Goal: Task Accomplishment & Management: Manage account settings

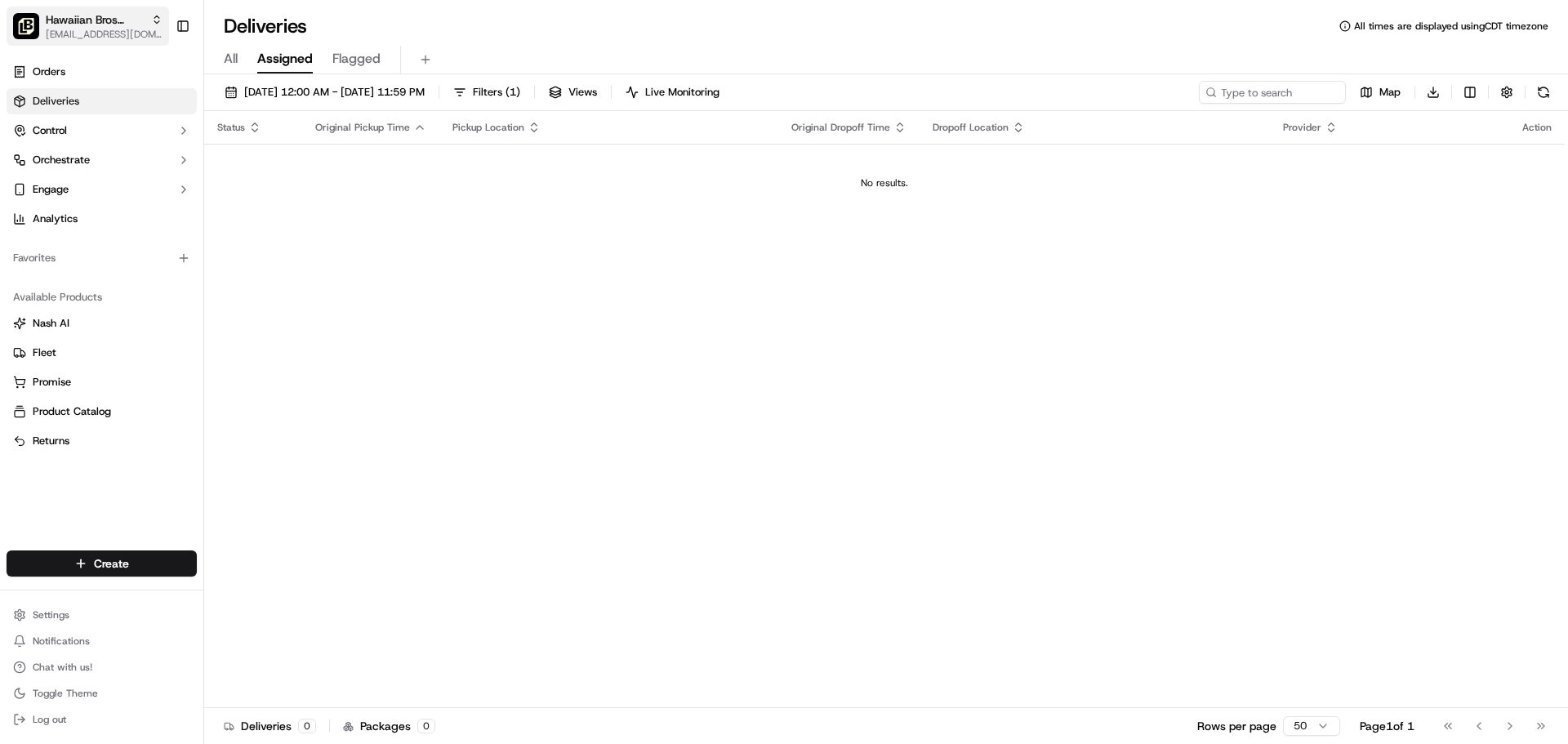
click at [135, 41] on button "Hawaiian Bros (Omaha_Dodge & 114th) ocostilow@hbros.com" at bounding box center [88, 26] width 162 height 40
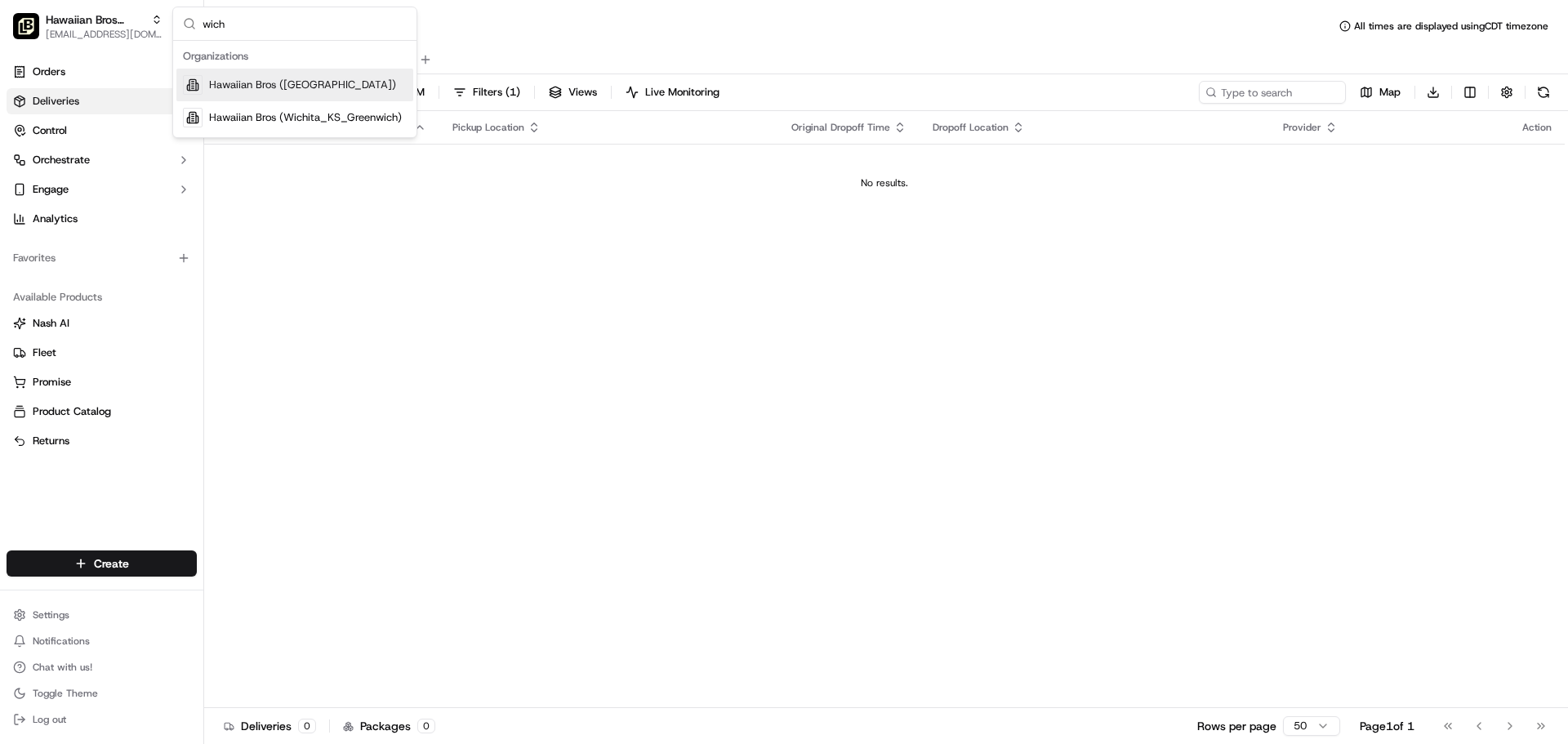
type input "wich"
click at [234, 93] on div "Hawaiian Bros (Wichita Falls_TX_Kemp)" at bounding box center [294, 85] width 236 height 33
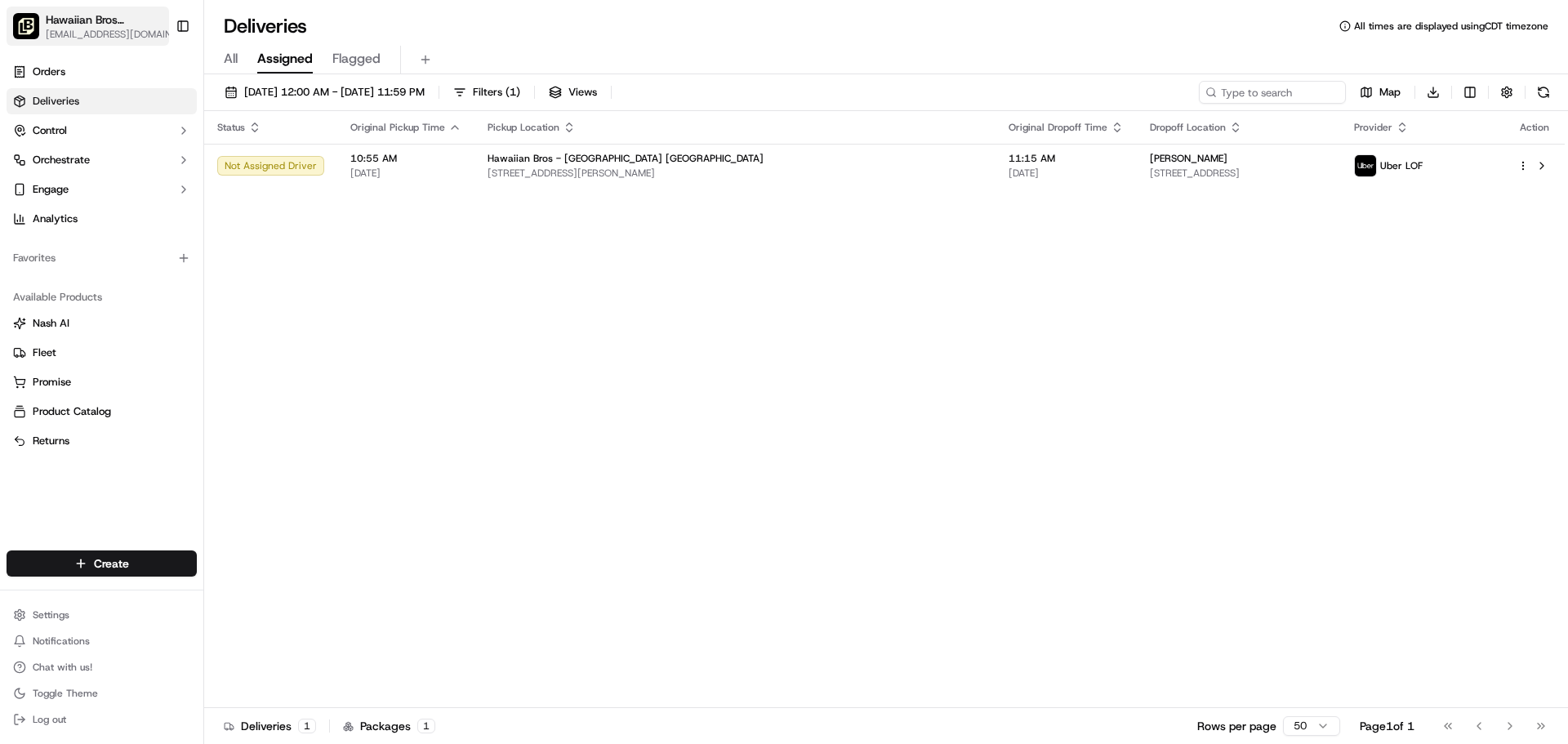
click at [116, 36] on span "[EMAIL_ADDRESS][DOMAIN_NAME]" at bounding box center [115, 35] width 139 height 14
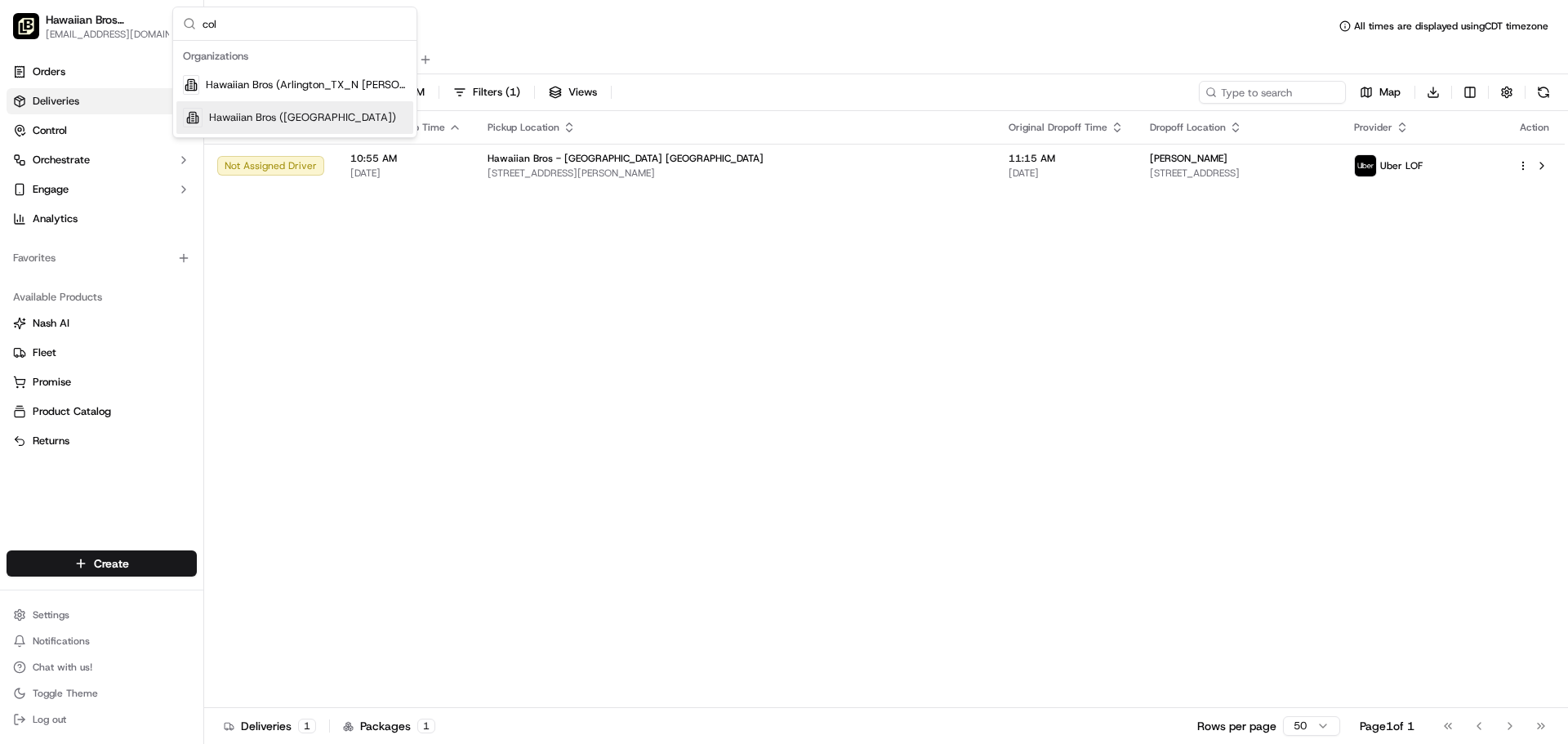
type input "col"
click at [232, 113] on span "Hawaiian Bros ([GEOGRAPHIC_DATA])" at bounding box center [303, 117] width 187 height 14
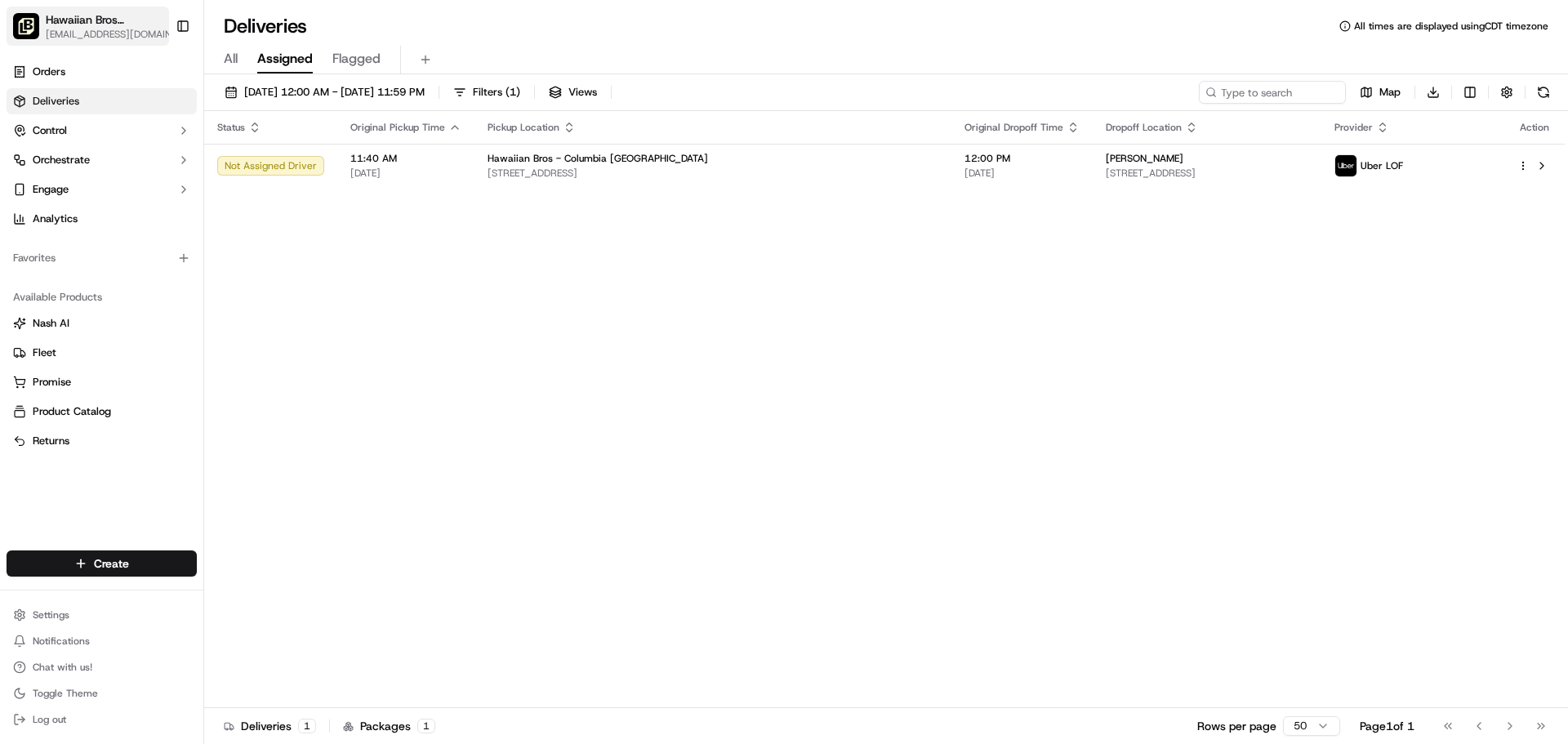
click at [38, 11] on button "Hawaiian Bros (Columbia MO) ocostilow@hbros.com" at bounding box center [88, 26] width 162 height 40
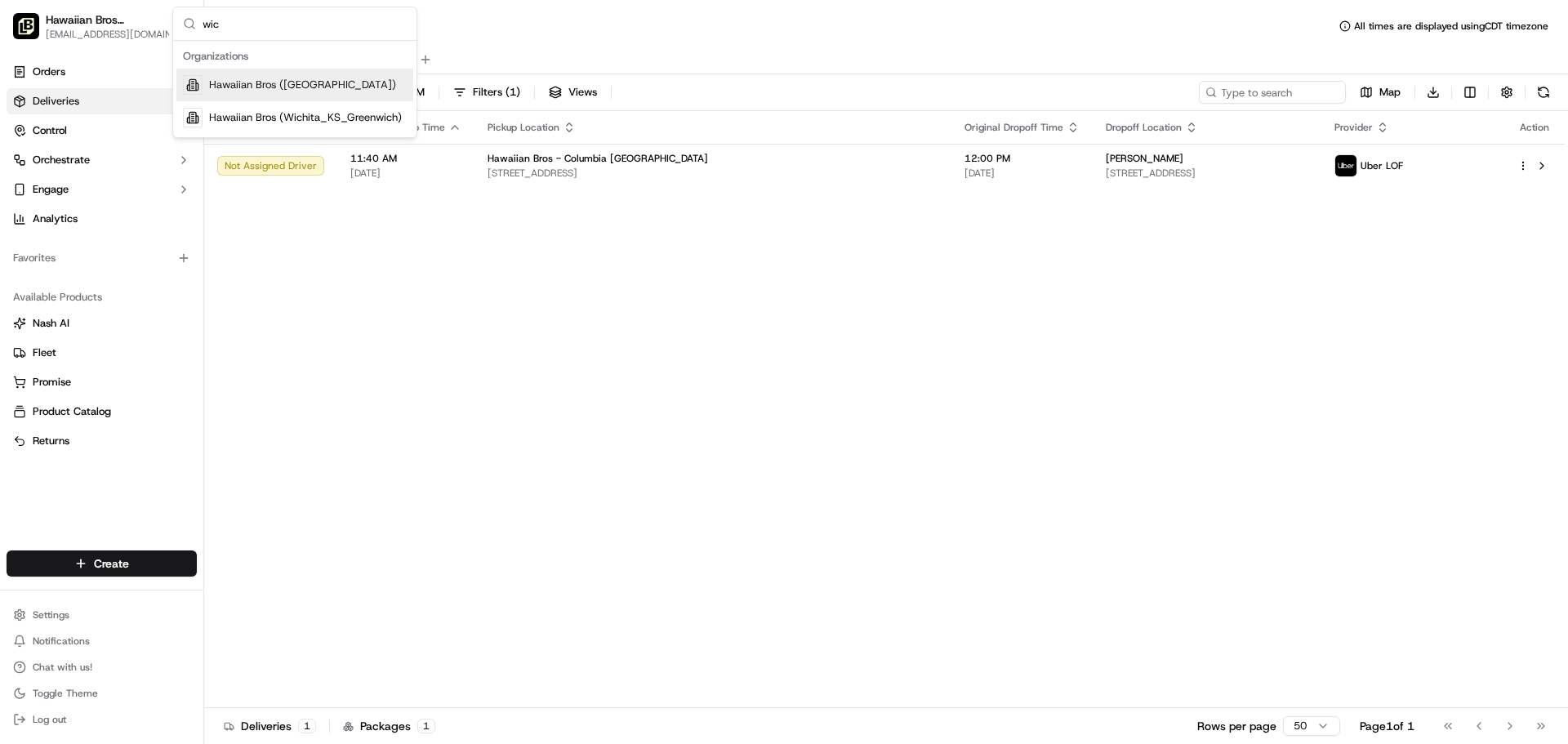
type input "wic"
click at [291, 78] on span "Hawaiian Bros (Wichita Falls_TX_Kemp)" at bounding box center [303, 84] width 187 height 14
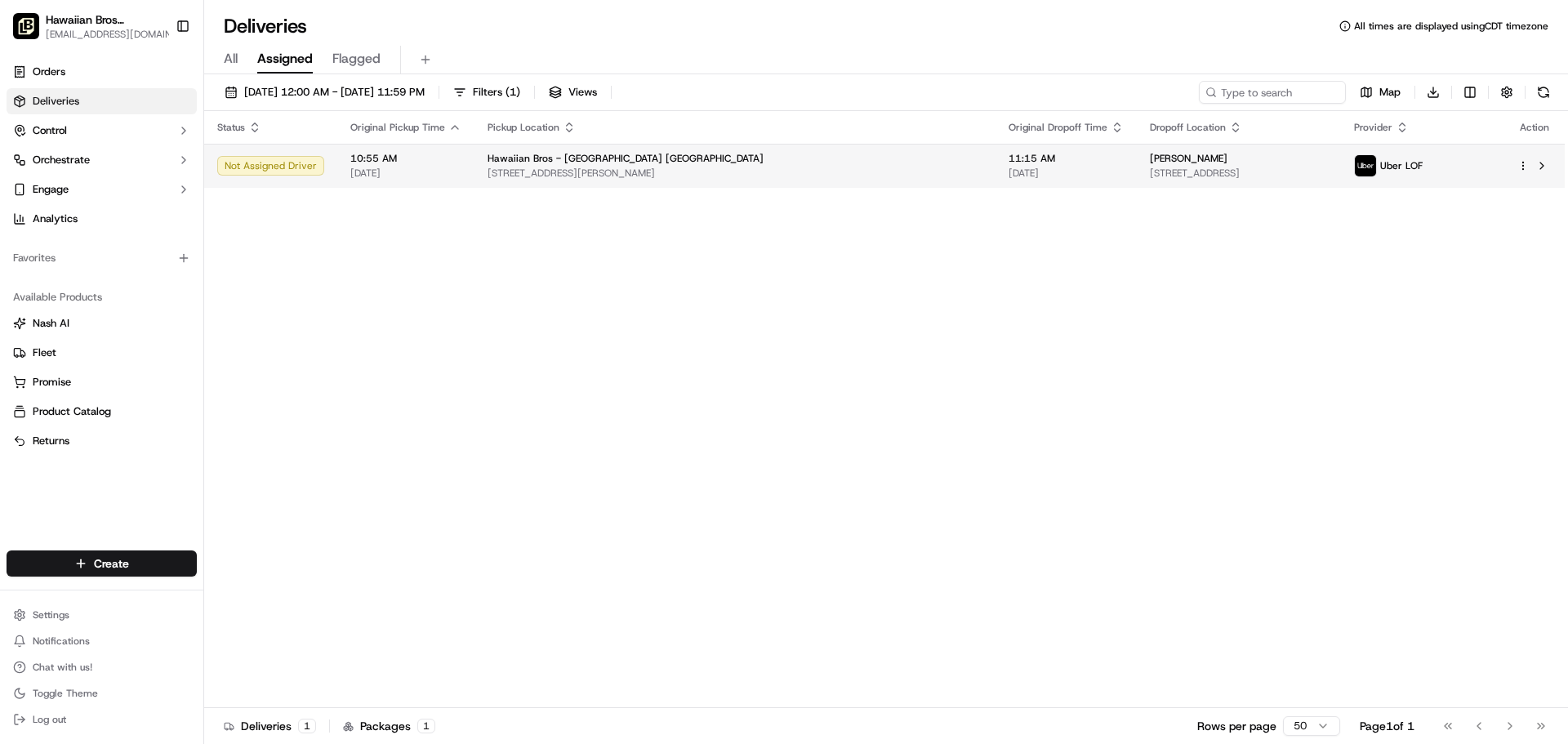
click at [1225, 156] on div "Joyce Haechten" at bounding box center [1239, 158] width 179 height 14
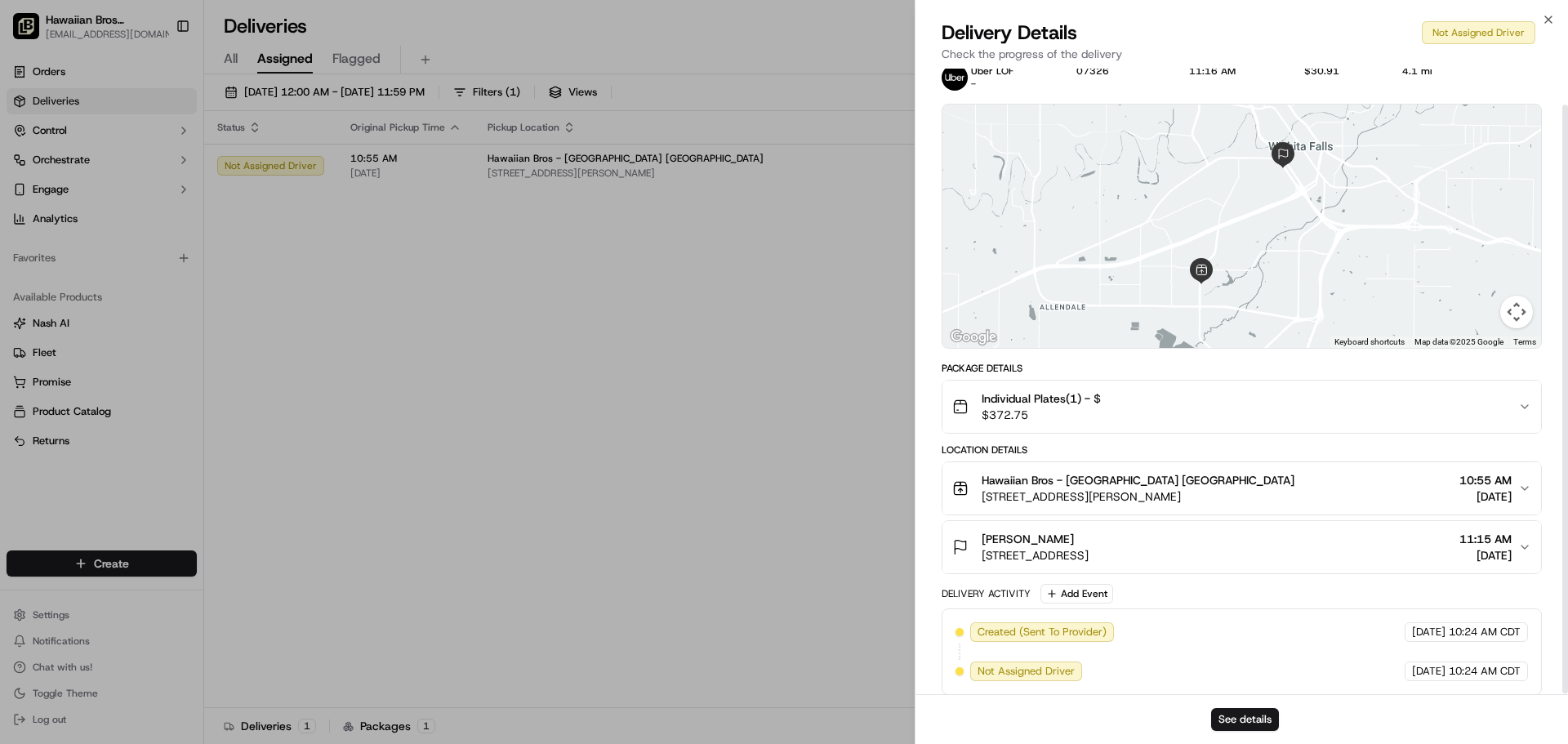
scroll to position [40, 0]
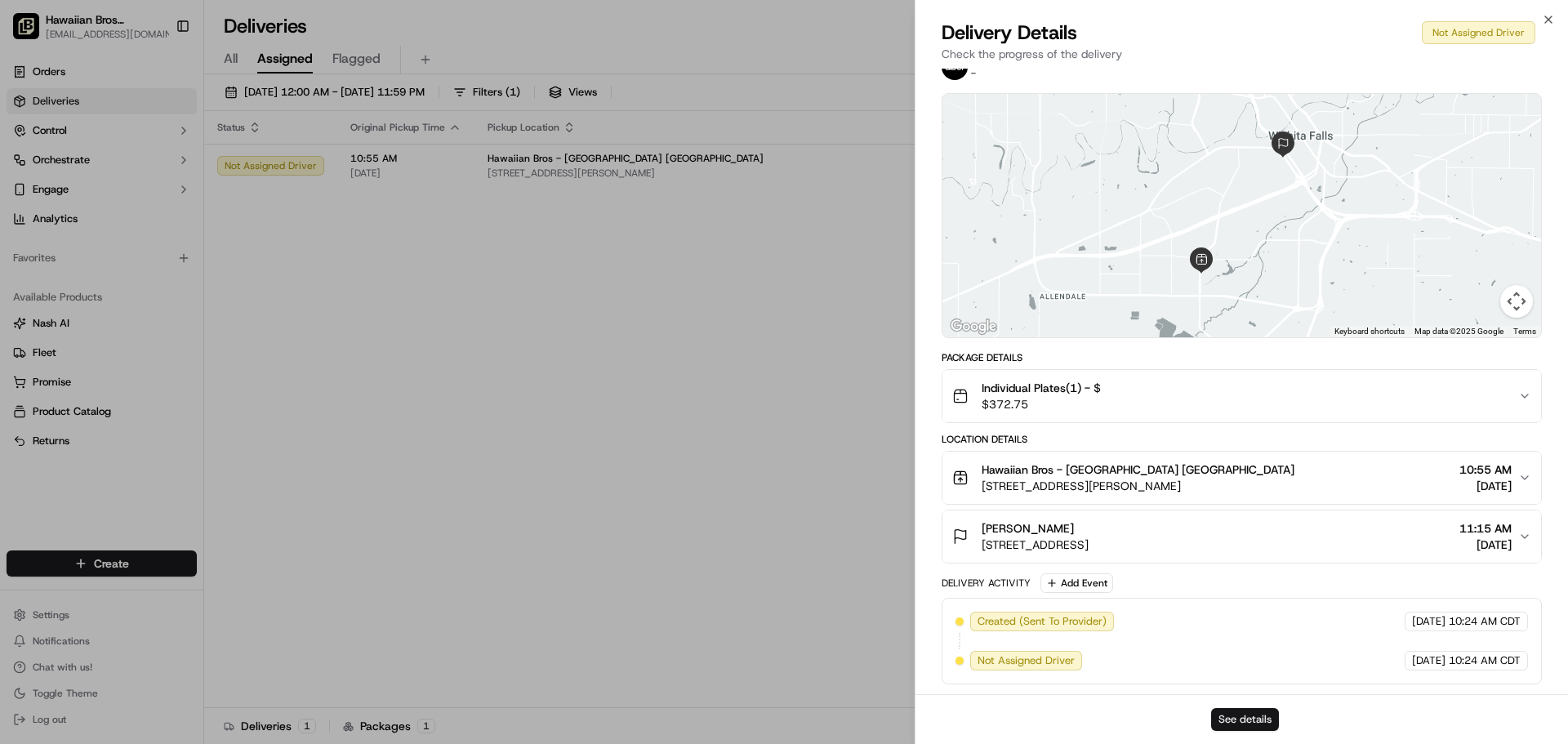
click at [1256, 718] on button "See details" at bounding box center [1245, 720] width 68 height 23
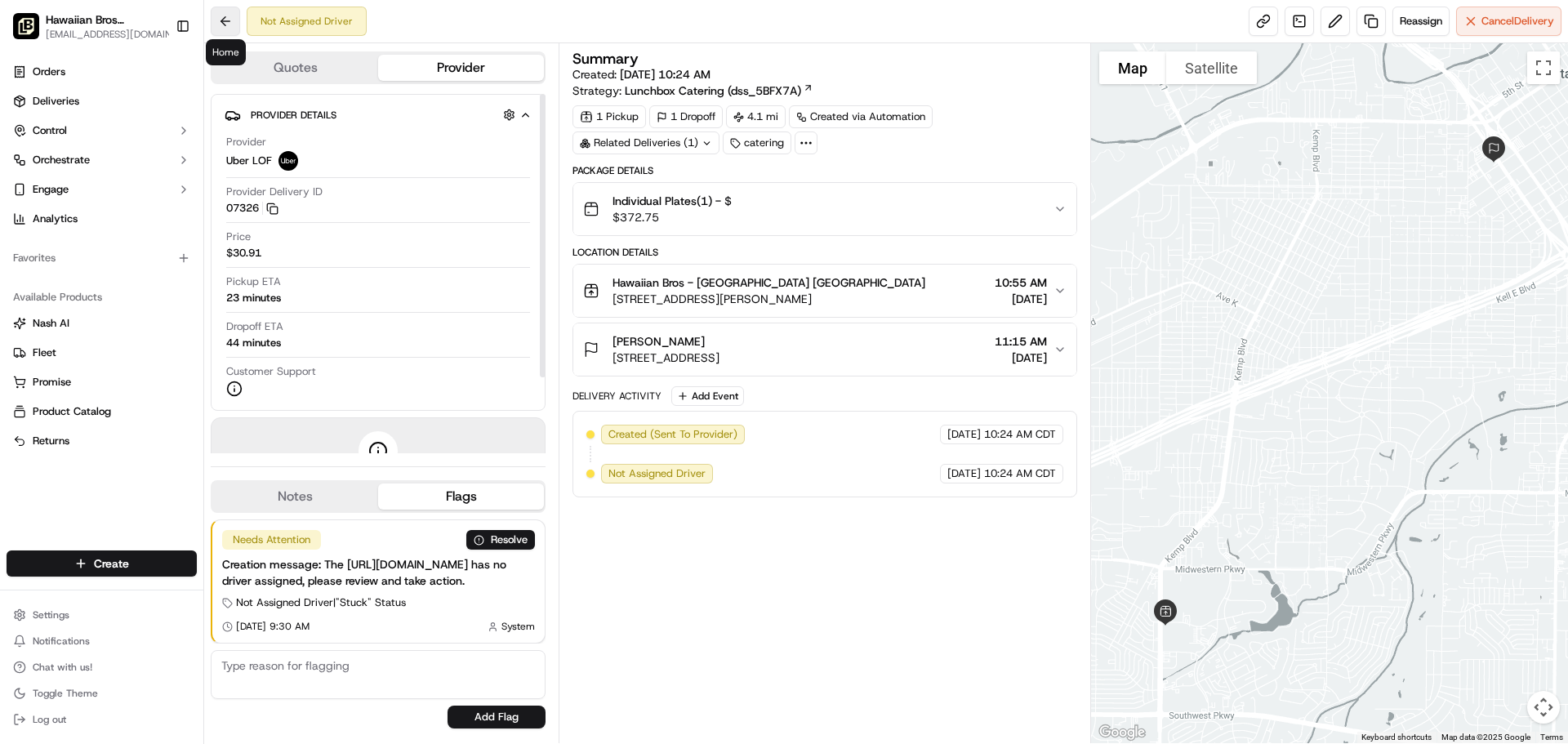
click at [234, 16] on button at bounding box center [225, 21] width 29 height 29
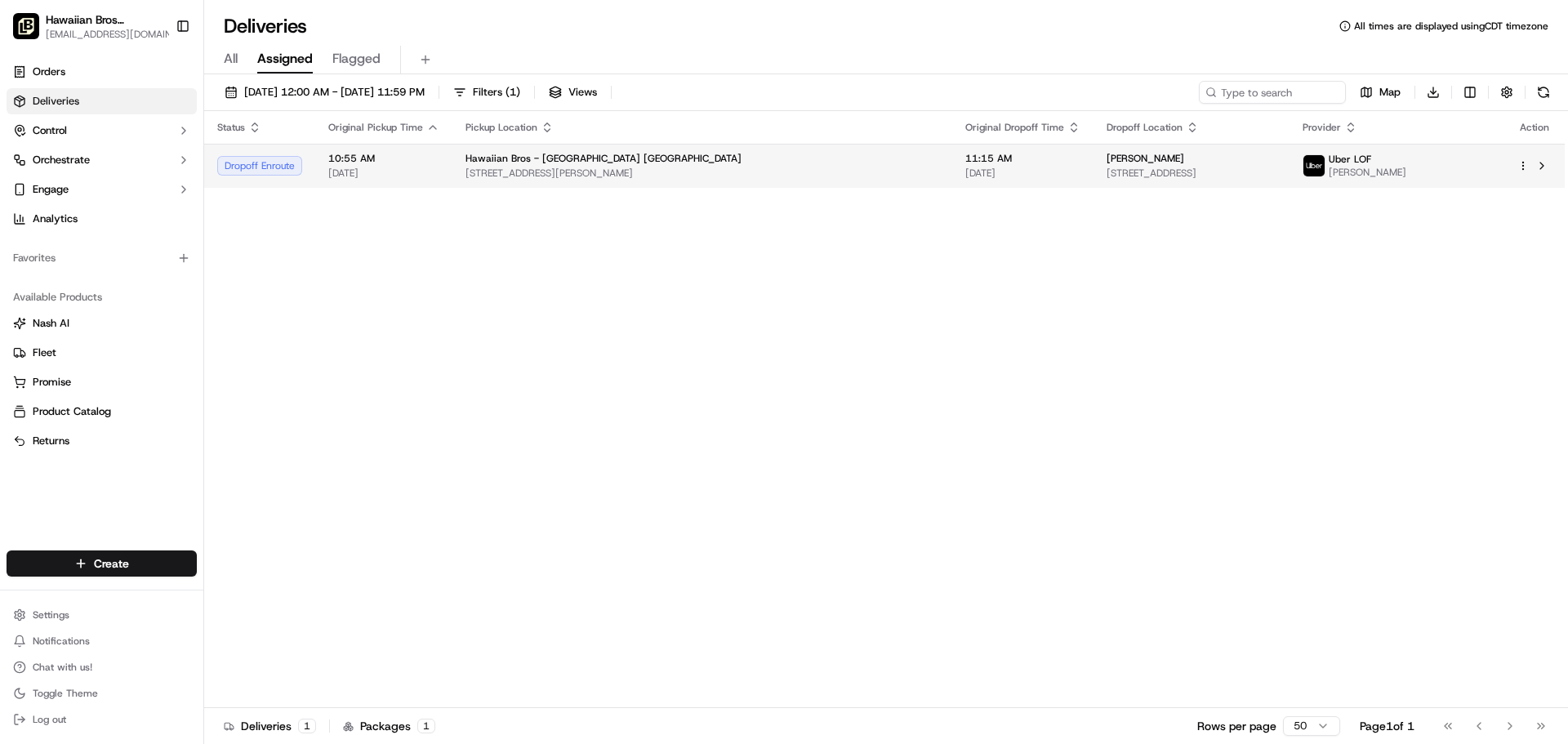
click at [642, 169] on span "4301 Kemp Blvd, Wichita Falls, TX 76308, USA" at bounding box center [702, 174] width 474 height 14
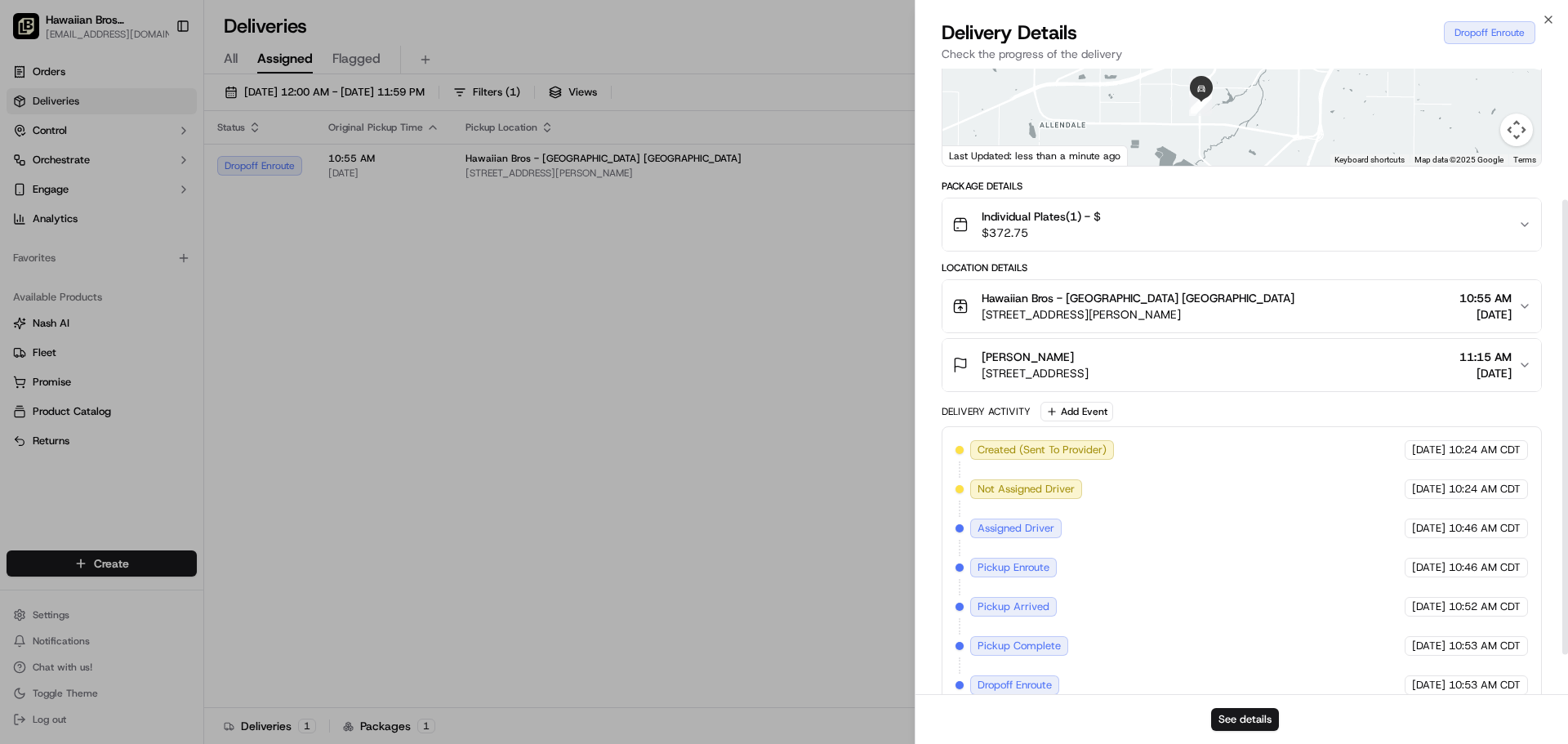
scroll to position [235, 0]
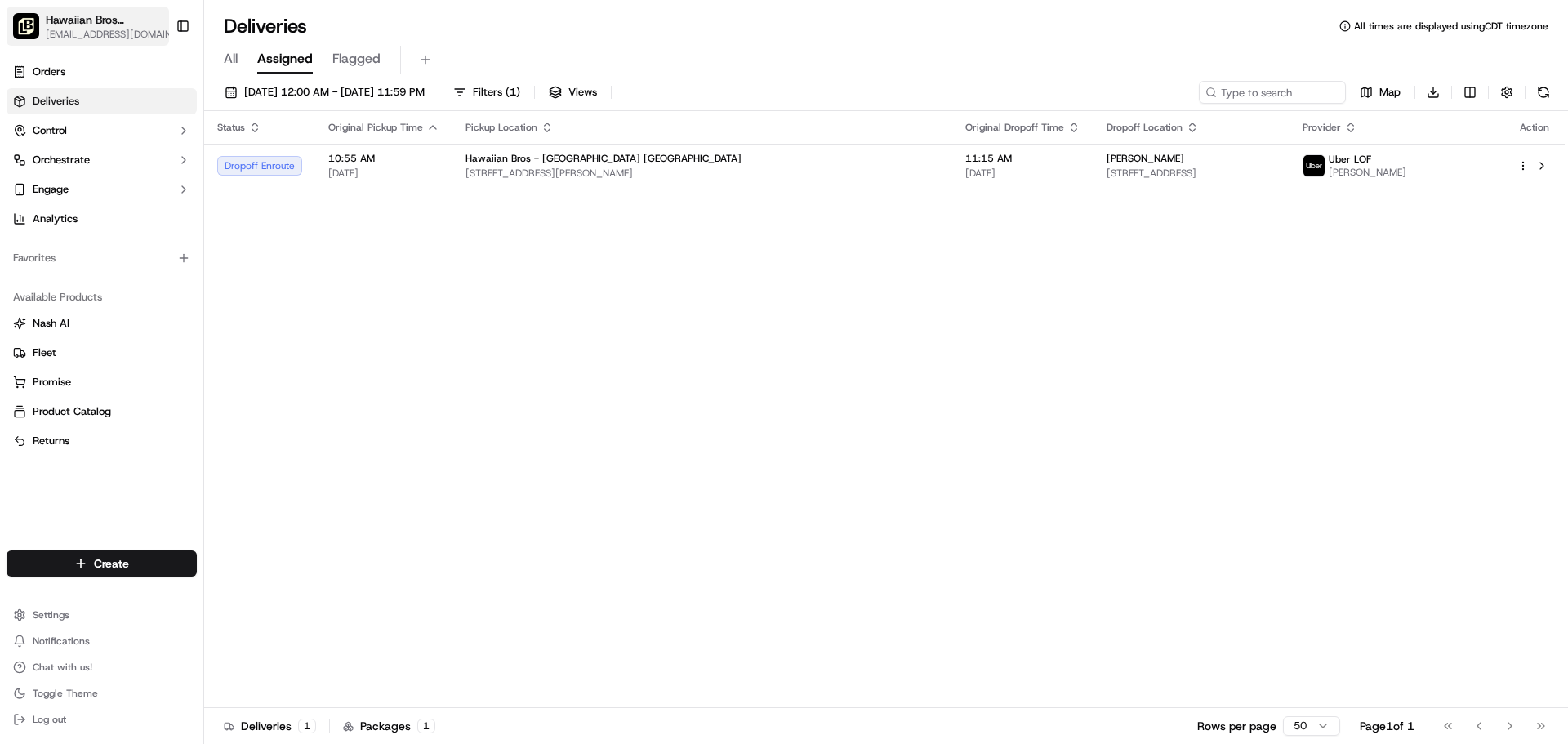
click at [105, 37] on span "[EMAIL_ADDRESS][DOMAIN_NAME]" at bounding box center [115, 35] width 139 height 14
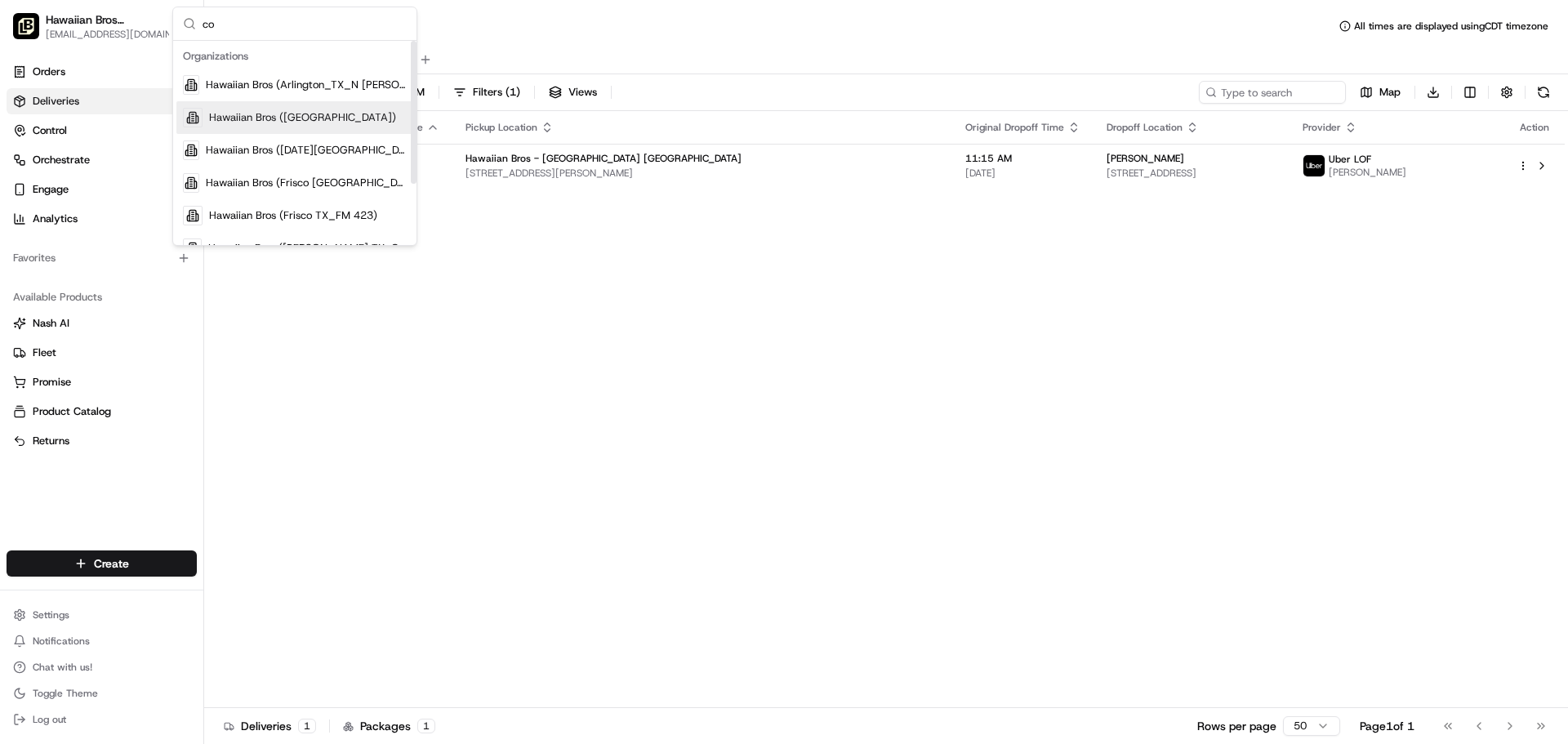
type input "co"
click at [253, 132] on div "Hawaiian Bros ([GEOGRAPHIC_DATA])" at bounding box center [294, 118] width 236 height 33
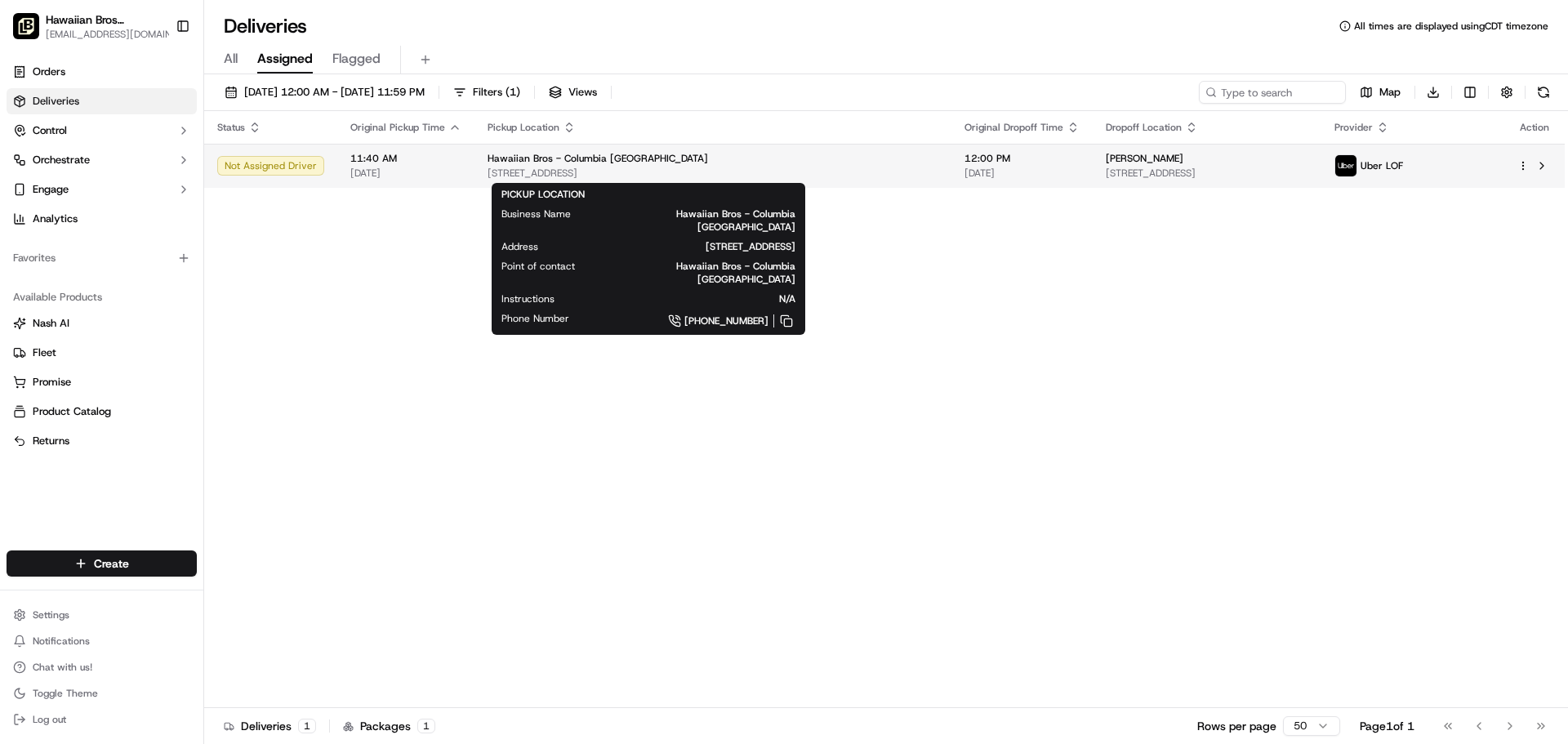
click at [682, 165] on div "Hawaiian Bros - Columbia [GEOGRAPHIC_DATA]" at bounding box center [712, 158] width 451 height 14
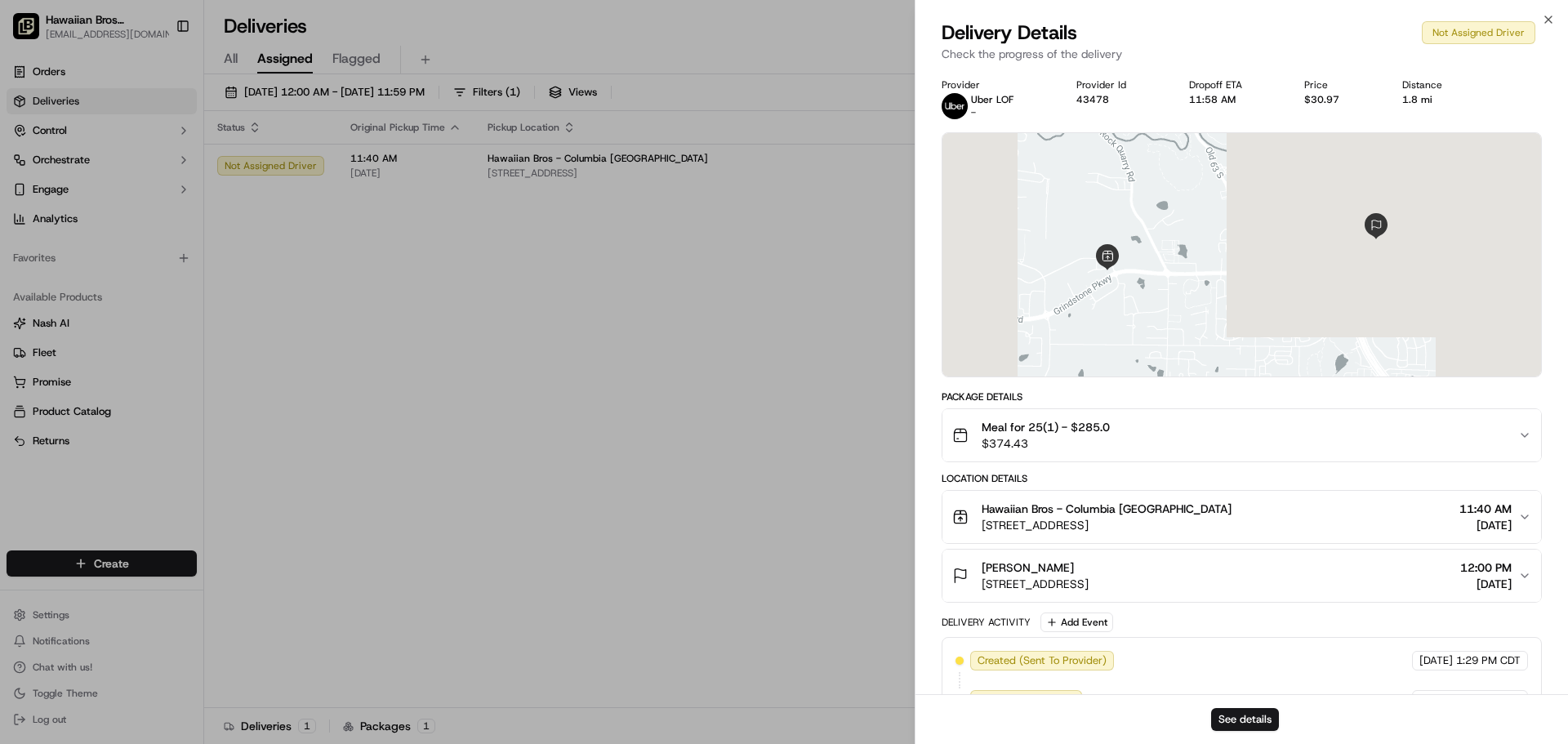
scroll to position [40, 0]
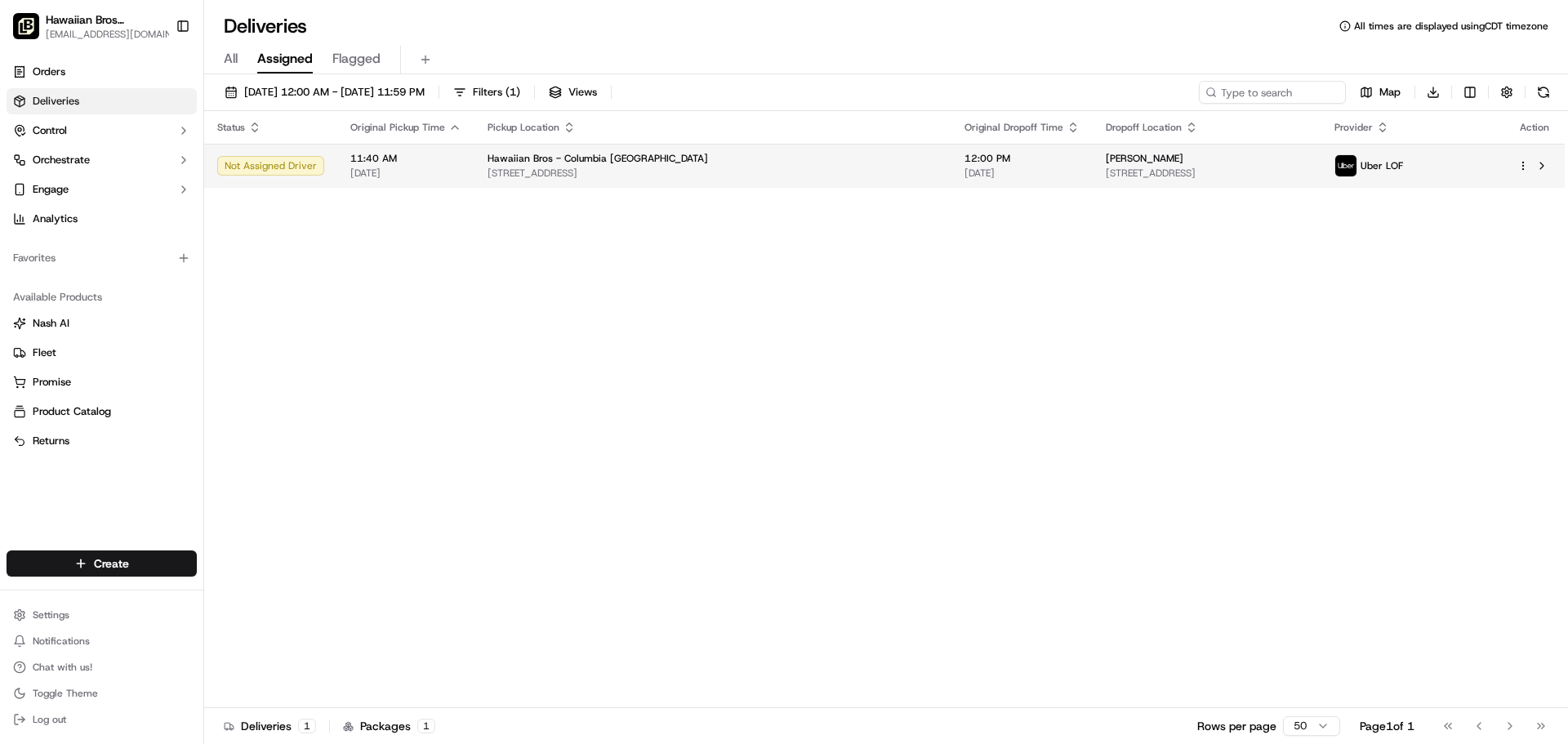
click at [564, 160] on span "Hawaiian Bros - Columbia [GEOGRAPHIC_DATA]" at bounding box center [597, 158] width 221 height 14
